Goal: Complete application form

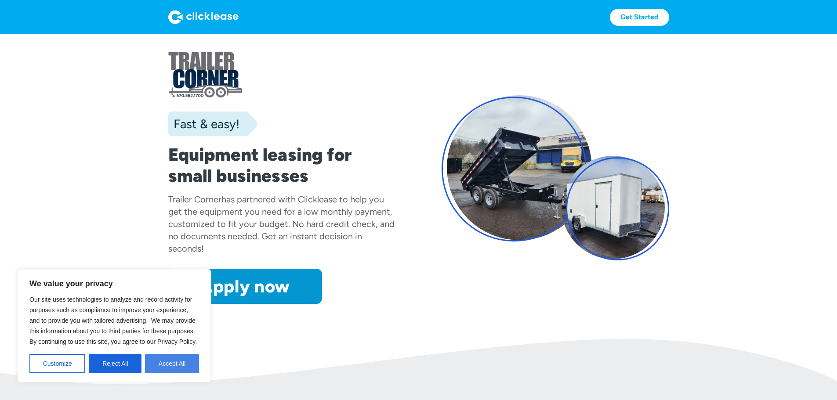
click at [160, 365] on button "Accept All" at bounding box center [172, 363] width 54 height 19
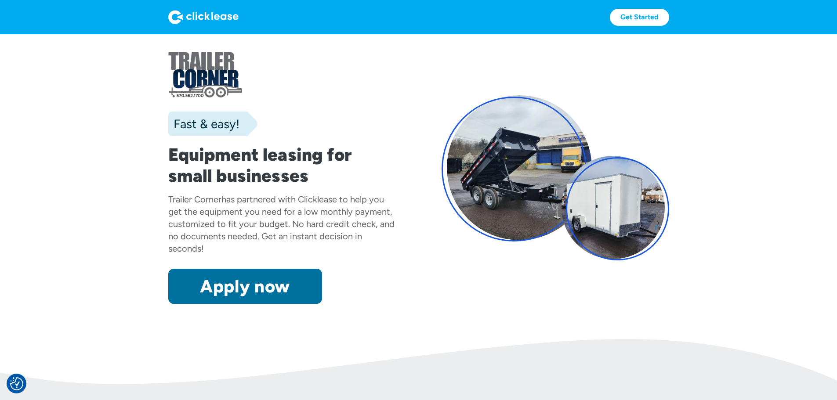
click at [182, 304] on link "Apply now" at bounding box center [245, 286] width 154 height 35
